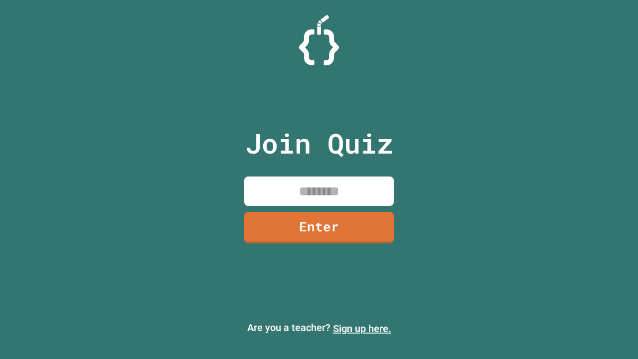
click at [362, 329] on link "Sign up here." at bounding box center [362, 329] width 58 height 12
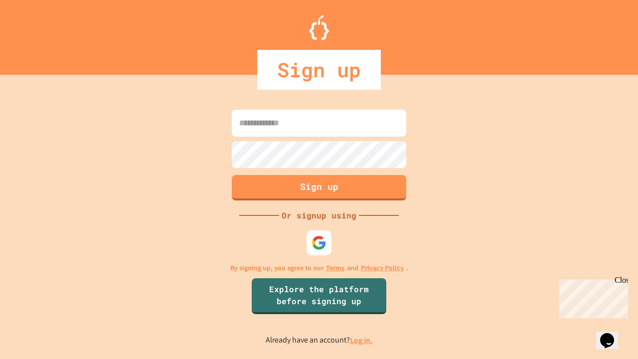
click at [362, 340] on link "Log in." at bounding box center [361, 340] width 23 height 10
